Goal: Task Accomplishment & Management: Manage account settings

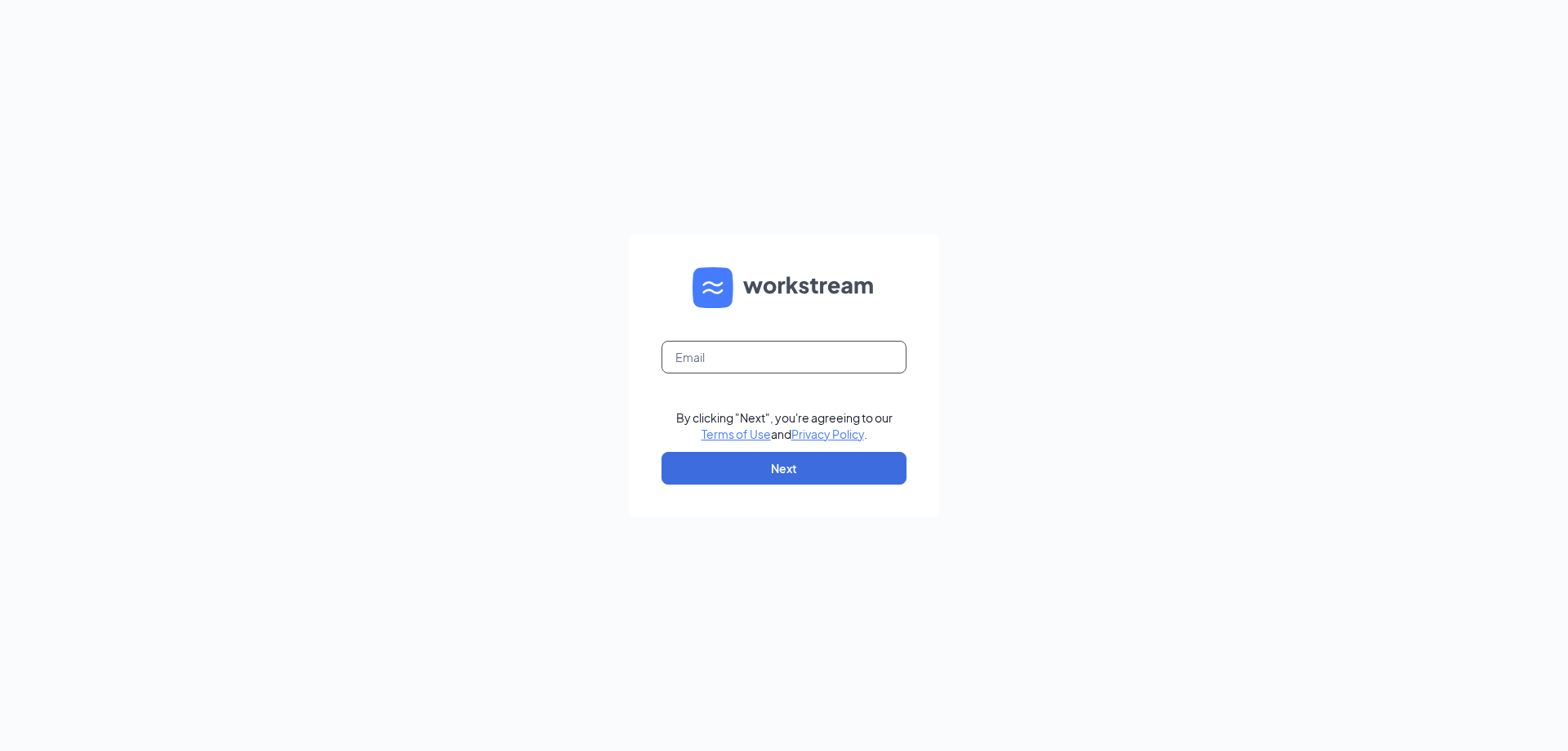
click at [725, 355] on input "text" at bounding box center [784, 357] width 245 height 33
type input "[EMAIL_ADDRESS][DOMAIN_NAME]"
click at [807, 468] on button "Next" at bounding box center [784, 468] width 245 height 33
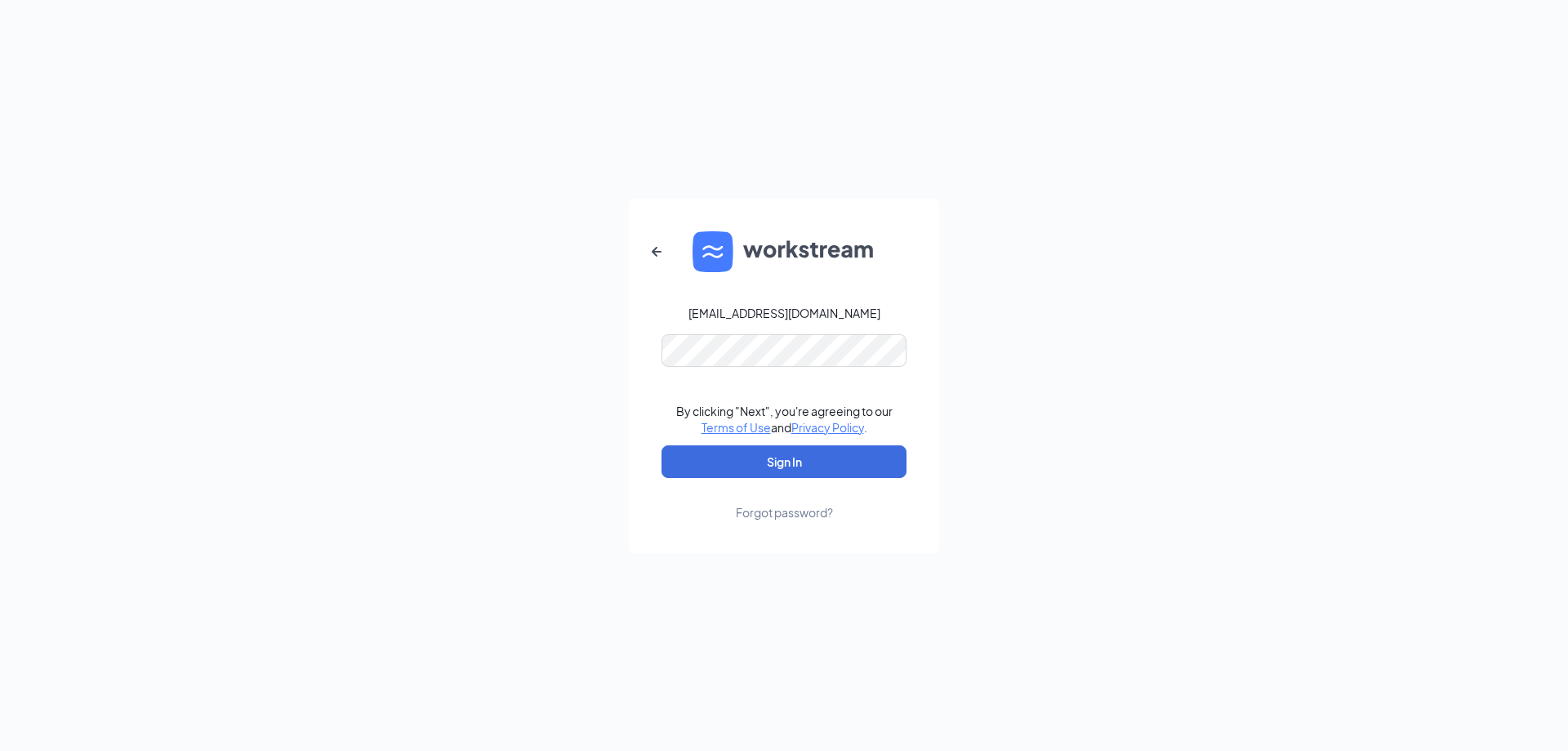
click at [768, 478] on link "Forgot password?" at bounding box center [784, 499] width 97 height 43
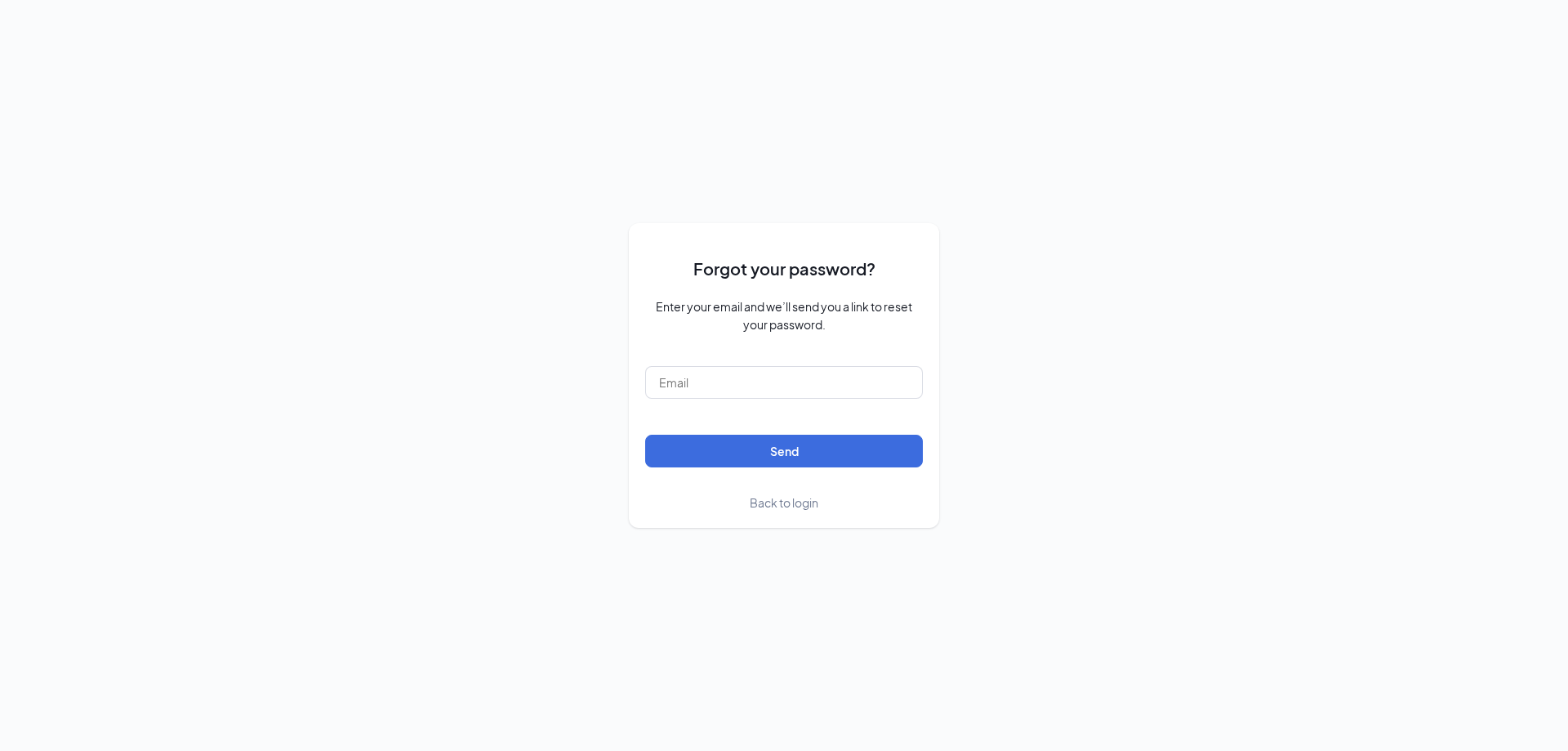
click at [794, 510] on link "Back to login" at bounding box center [784, 502] width 69 height 18
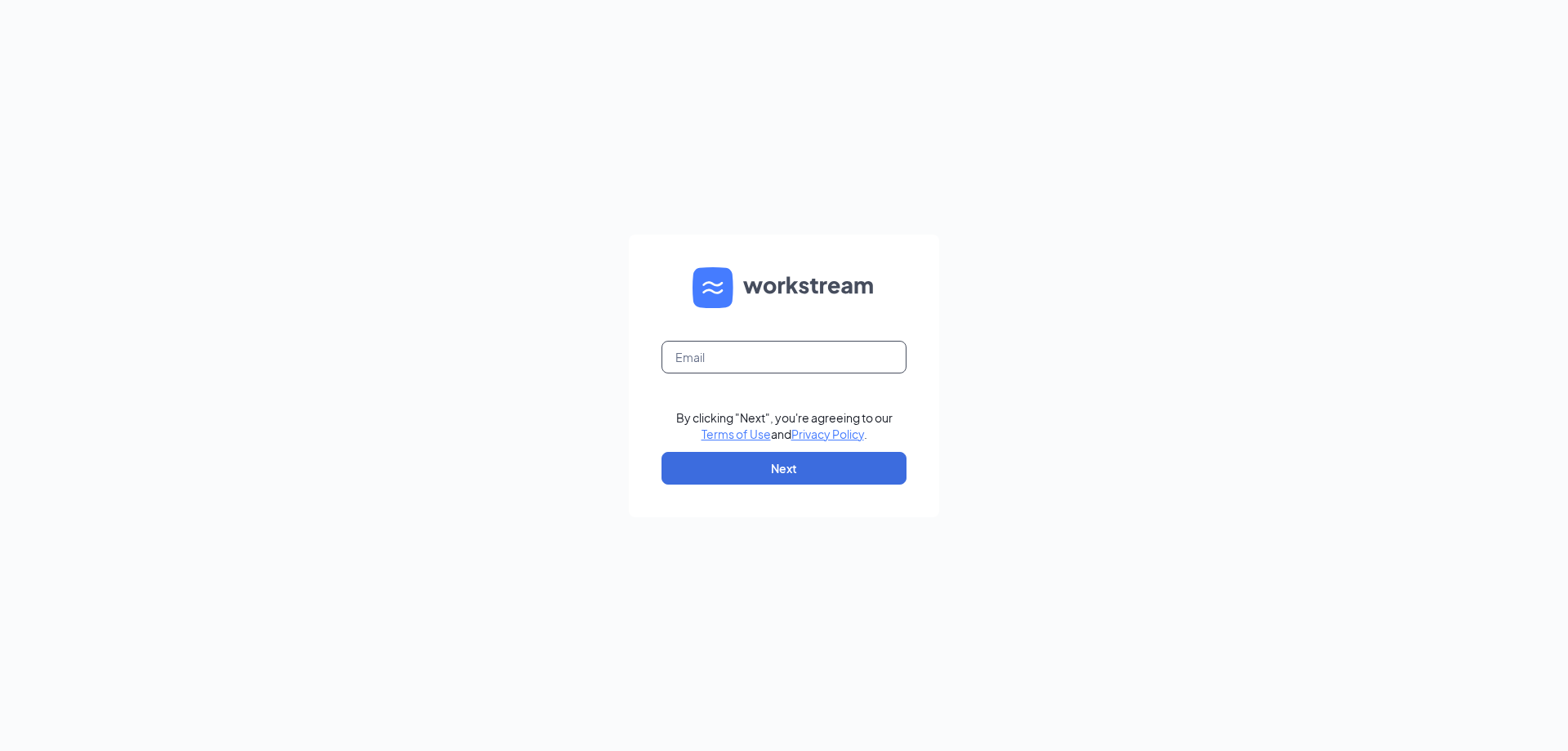
click at [751, 362] on input "text" at bounding box center [784, 357] width 245 height 33
type input "[EMAIL_ADDRESS][DOMAIN_NAME]"
click at [776, 475] on button "Next" at bounding box center [784, 468] width 245 height 33
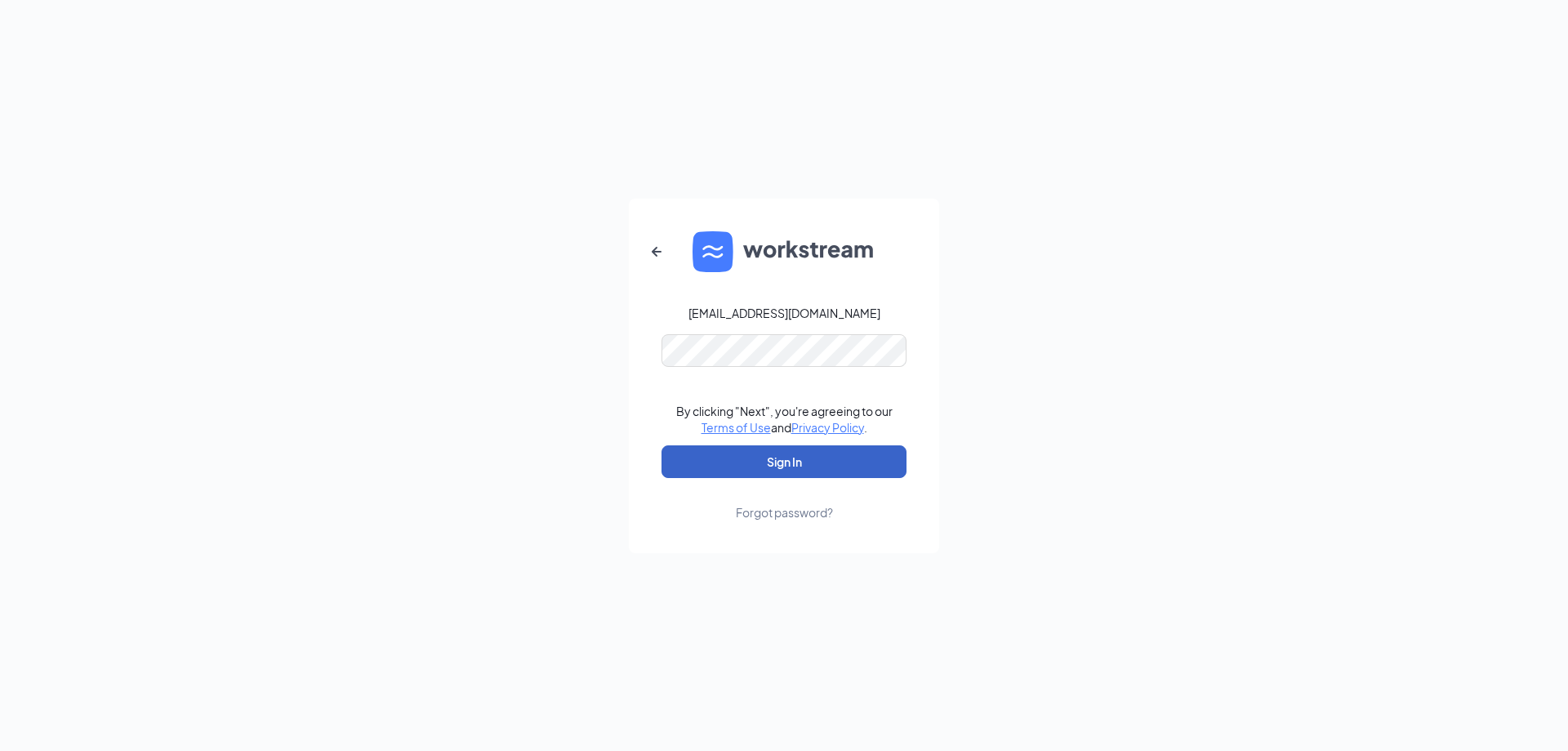
click at [811, 469] on button "Sign In" at bounding box center [784, 462] width 245 height 33
click at [748, 470] on button "Sign In" at bounding box center [784, 462] width 245 height 33
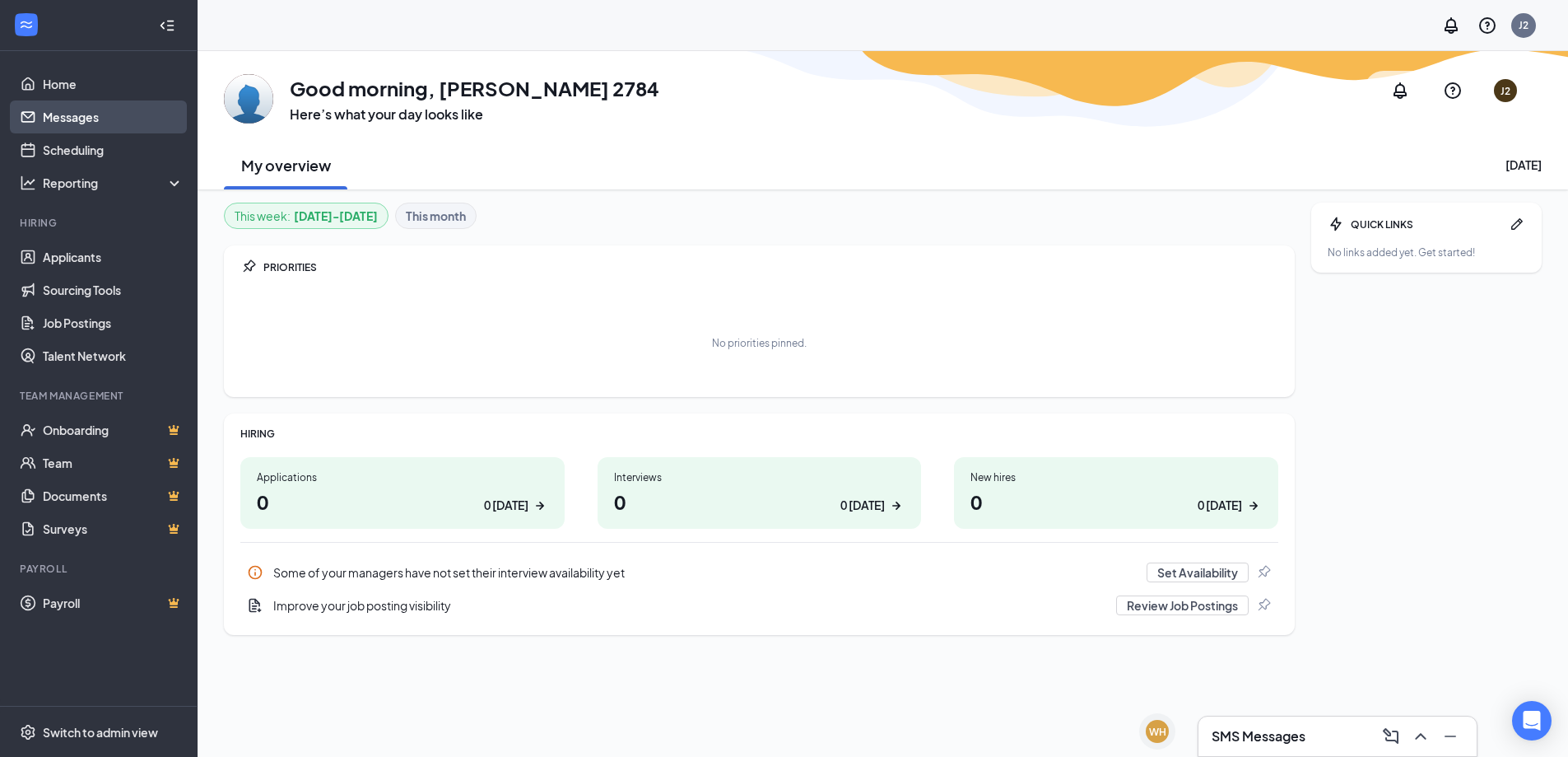
click at [112, 103] on link "Messages" at bounding box center [113, 117] width 141 height 33
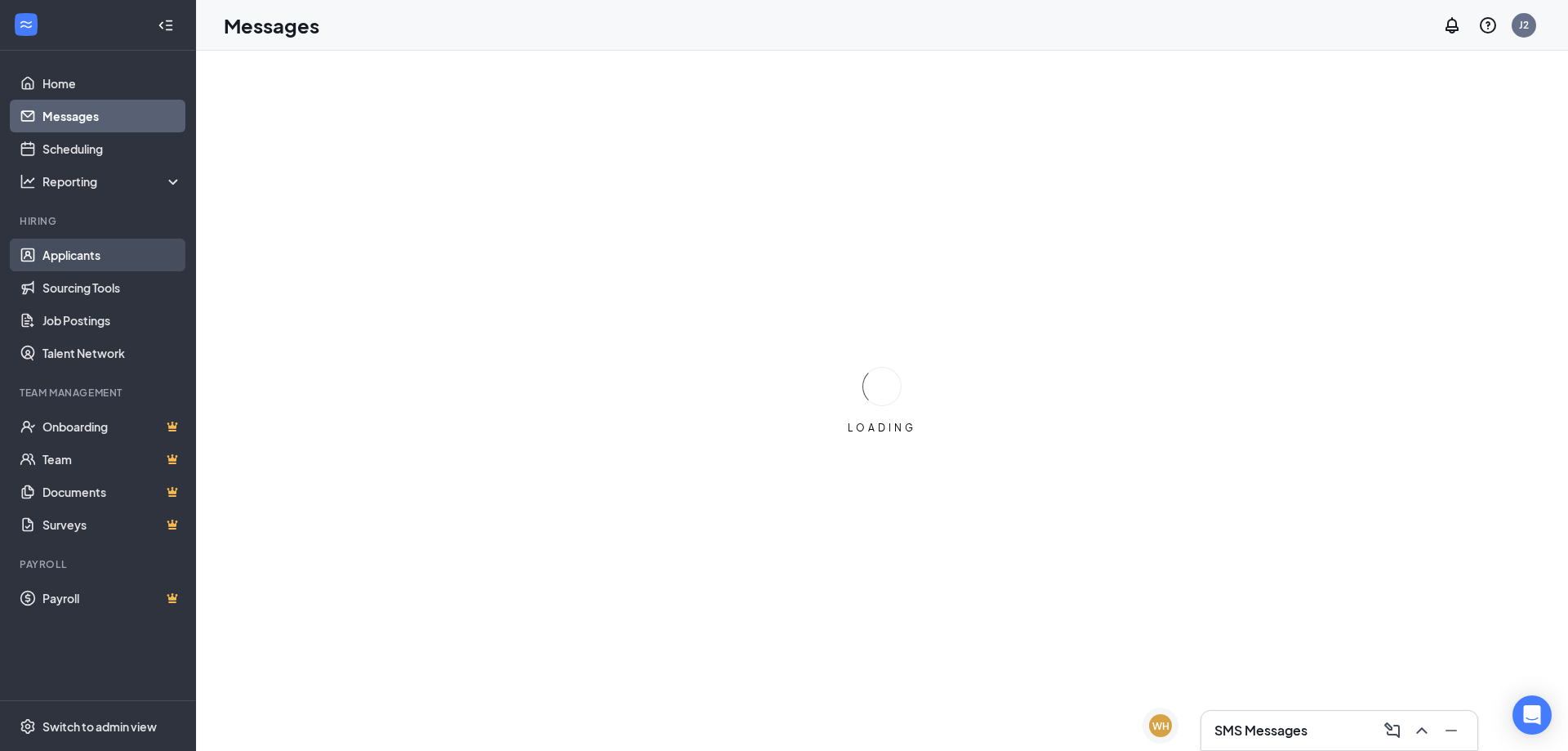
click at [79, 246] on link "Applicants" at bounding box center [112, 255] width 140 height 33
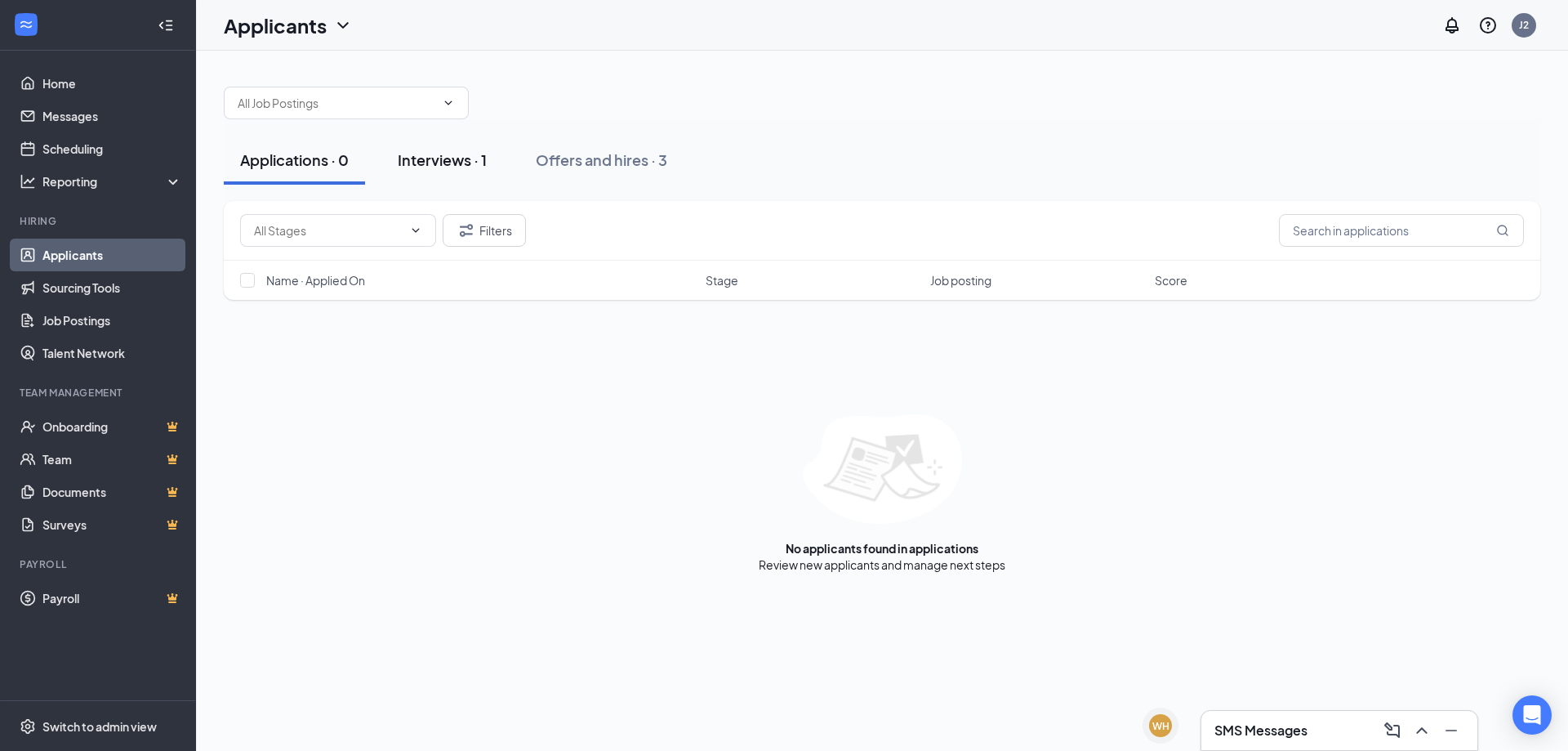
click at [472, 150] on div "Interviews · 1" at bounding box center [442, 160] width 89 height 20
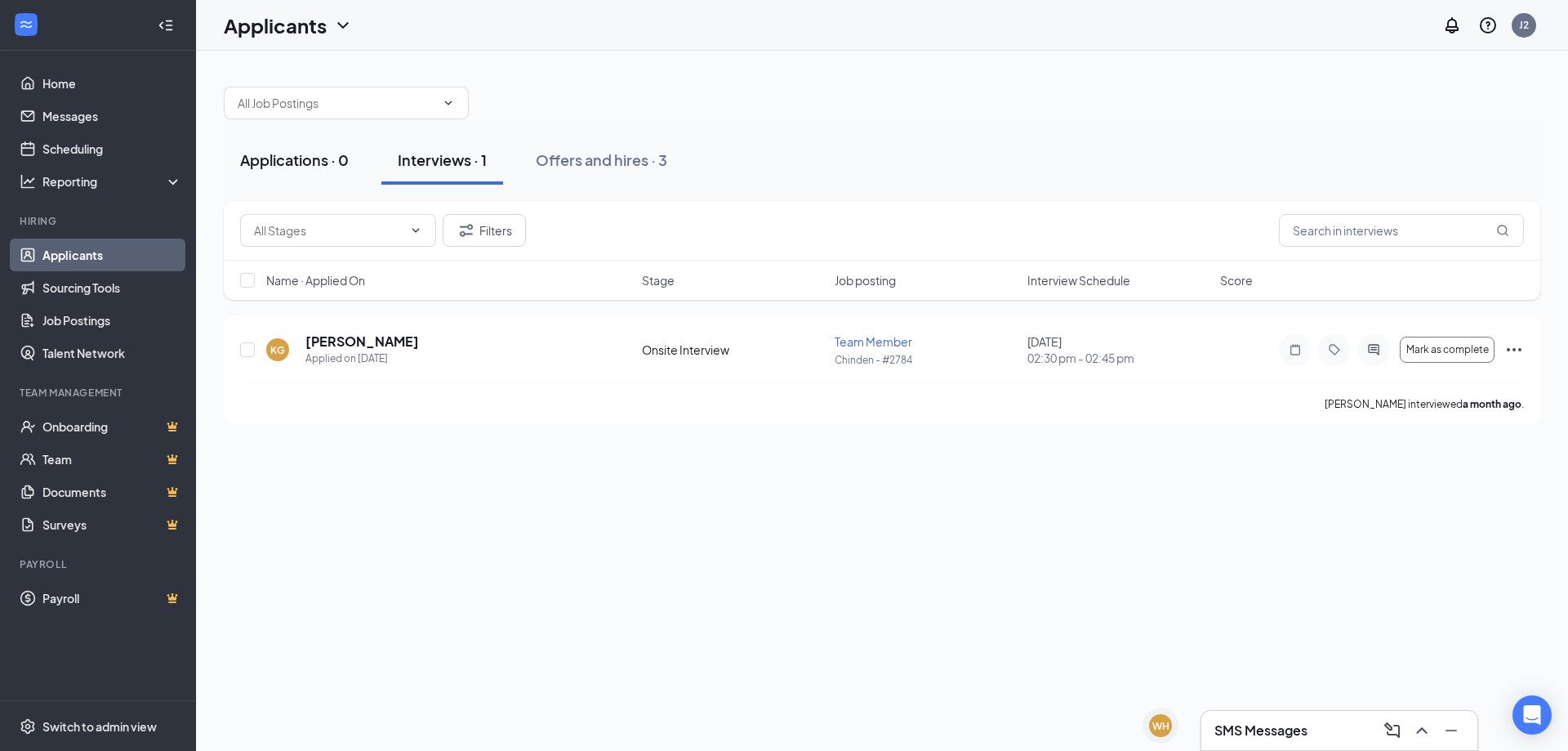
click at [309, 164] on div "Applications · 0" at bounding box center [294, 160] width 109 height 20
